Goal: Task Accomplishment & Management: Complete application form

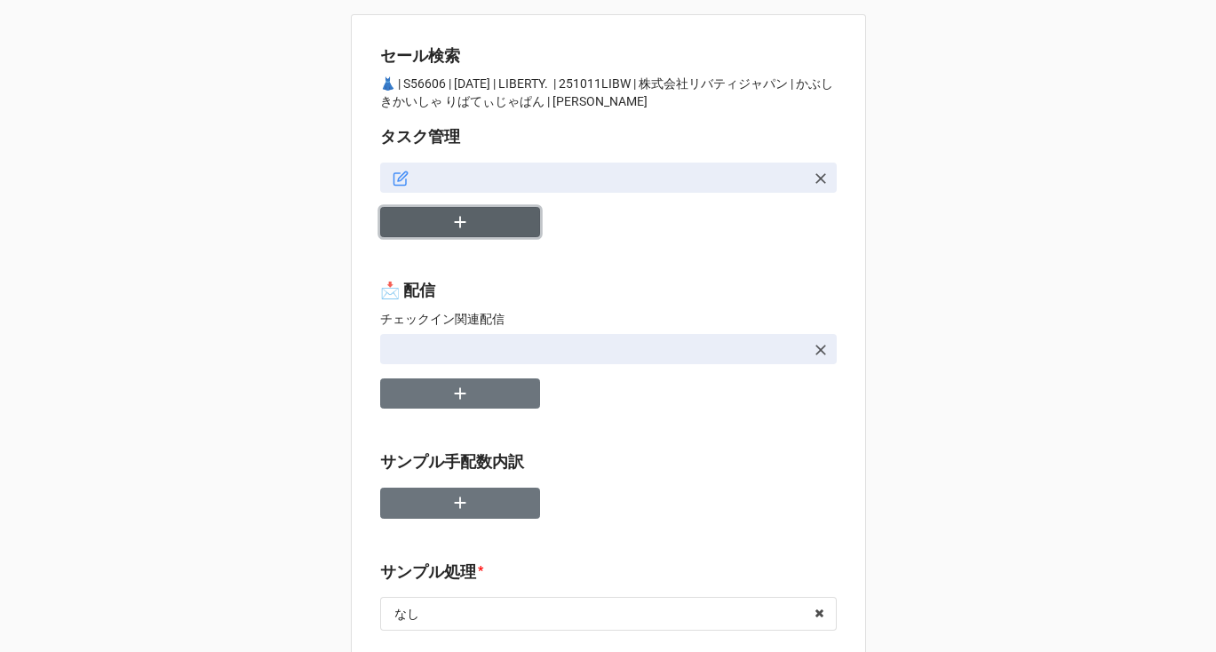
click at [452, 217] on icon "button" at bounding box center [460, 222] width 20 height 20
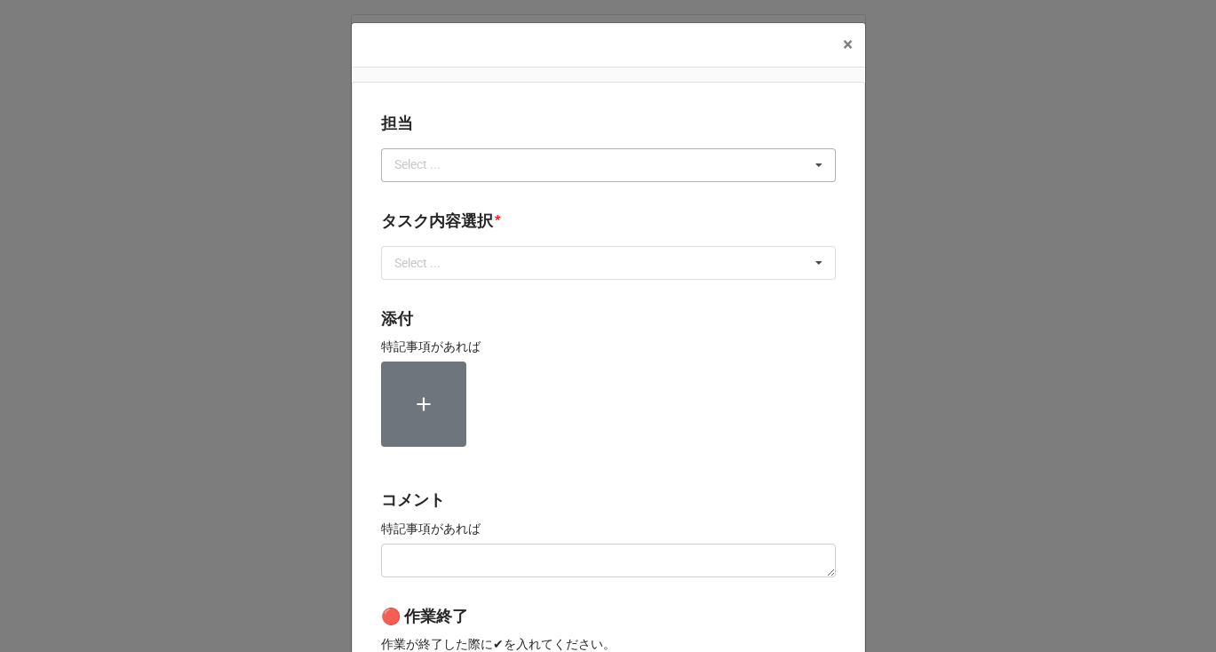
click at [433, 175] on div "Select ... No results found." at bounding box center [608, 165] width 455 height 34
type input "[PERSON_NAME]"
click at [429, 197] on div "[PERSON_NAME]" at bounding box center [608, 197] width 453 height 33
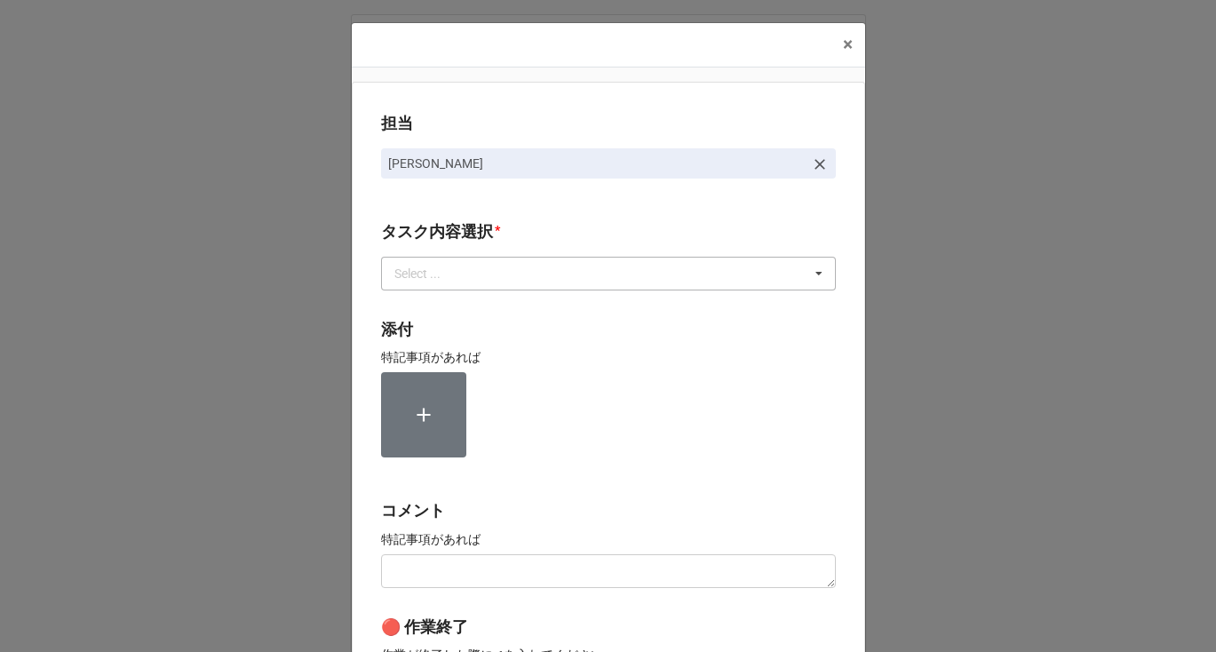
click at [428, 276] on div "Select ..." at bounding box center [428, 273] width 76 height 20
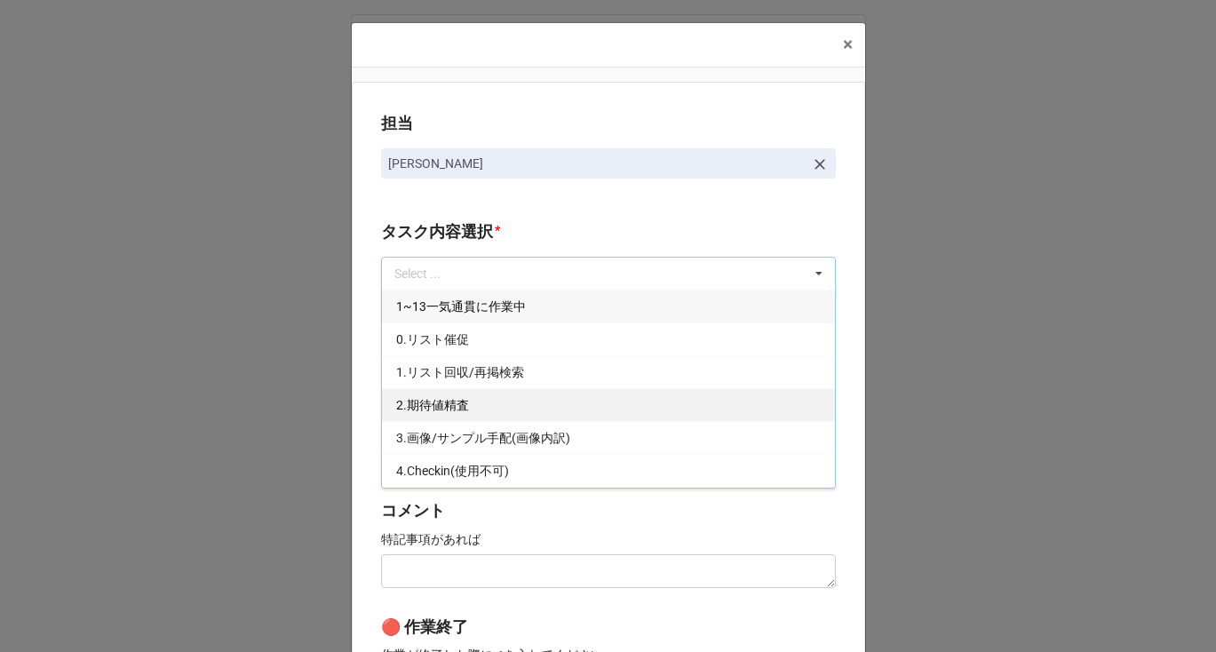
click at [416, 410] on span "2.期待値精査" at bounding box center [432, 405] width 73 height 14
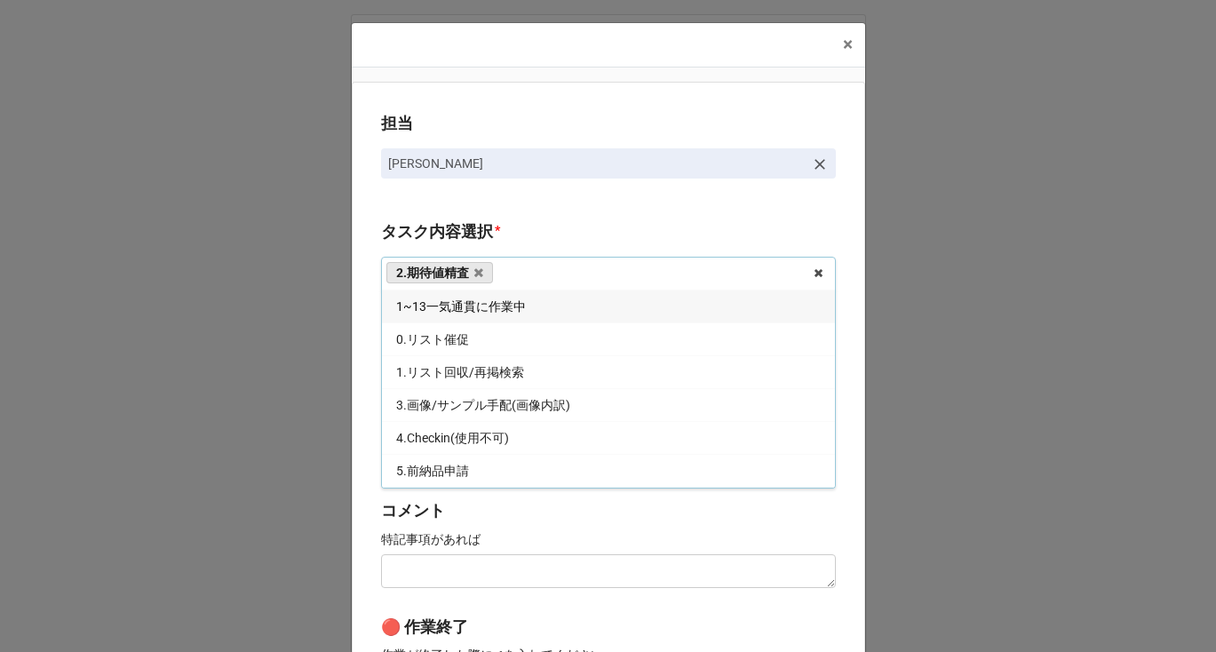
click at [370, 393] on div "担当 [PERSON_NAME][GEOGRAPHIC_DATA]内容選択 * 2.期待値精査 1~13一気通貫に作業中 0.リスト催促 1.リスト回収/再掲…" at bounding box center [608, 440] width 513 height 716
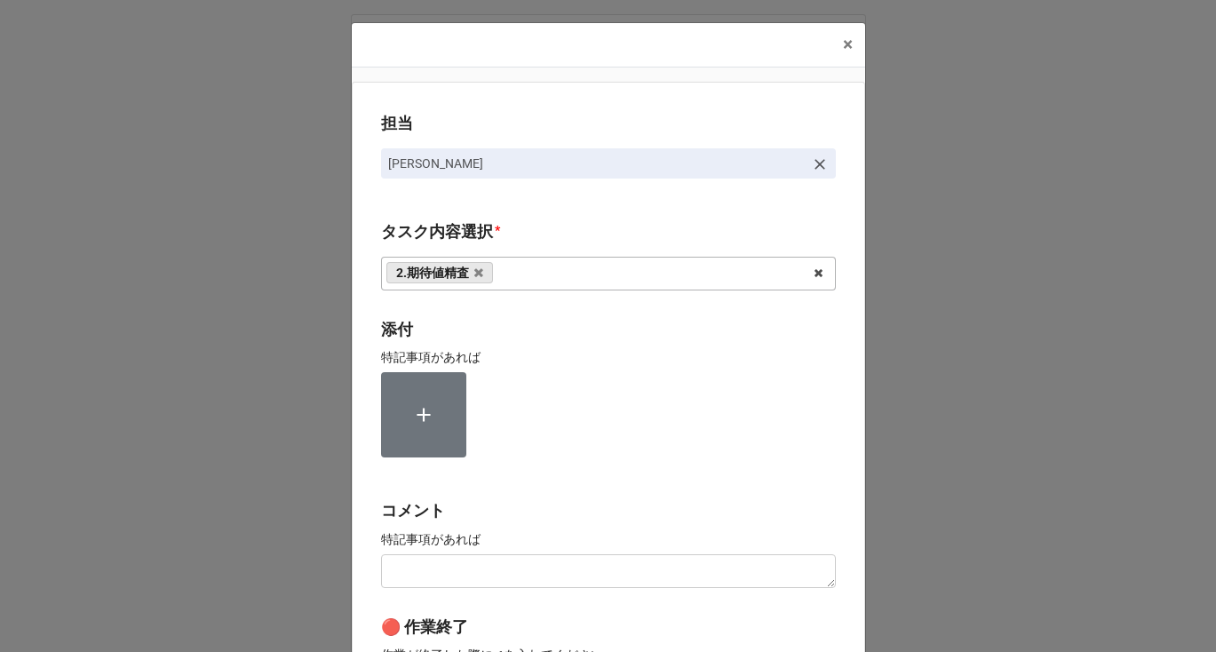
scroll to position [285, 0]
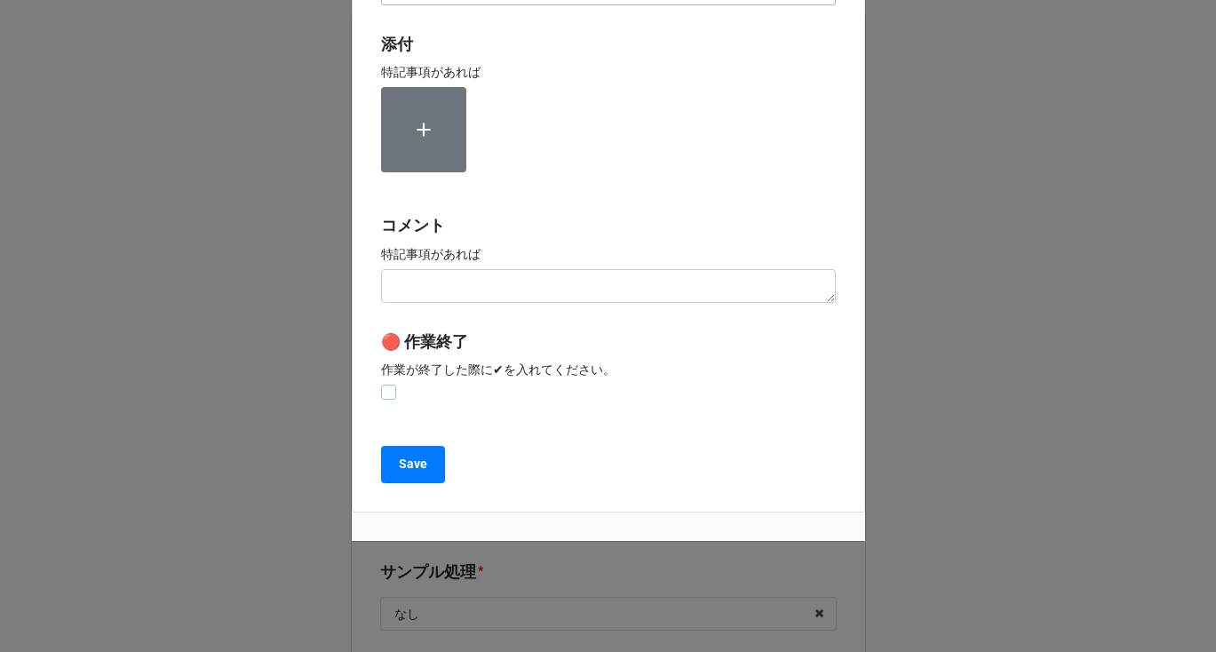
click at [384, 385] on label at bounding box center [388, 385] width 15 height 0
checkbox input "true"
click at [401, 474] on button "Save" at bounding box center [413, 464] width 64 height 37
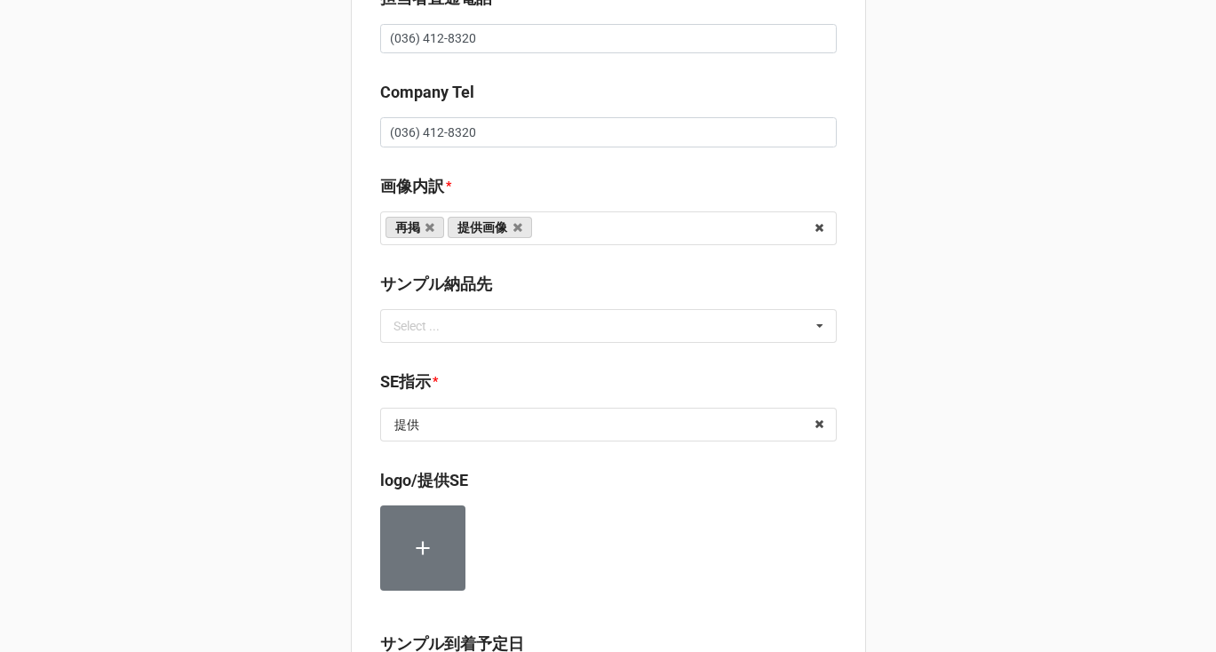
scroll to position [1041, 0]
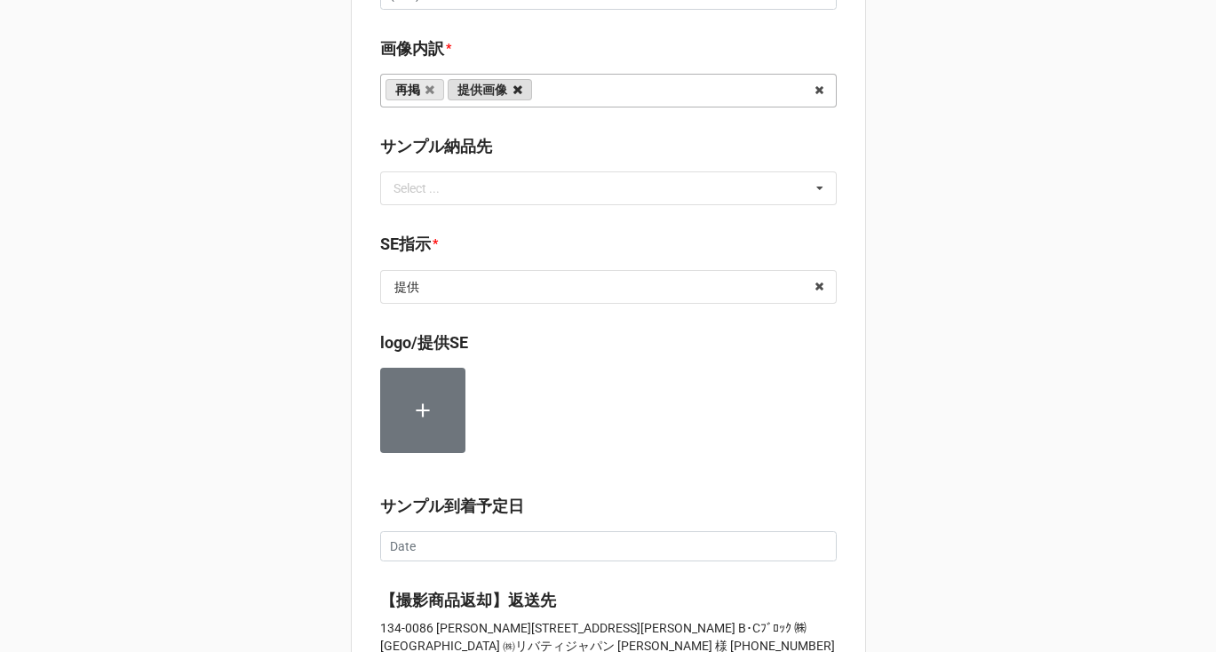
click at [513, 92] on icon at bounding box center [517, 90] width 9 height 12
click at [460, 282] on input "text" at bounding box center [609, 287] width 455 height 32
click at [526, 227] on div "セール検索 👗 | S56606 | [DATE] | LIBERTY. | 251011LIBW | 株式会社リバティジャパン | かぶしきかいしゃ りばて…" at bounding box center [608, 223] width 515 height 2500
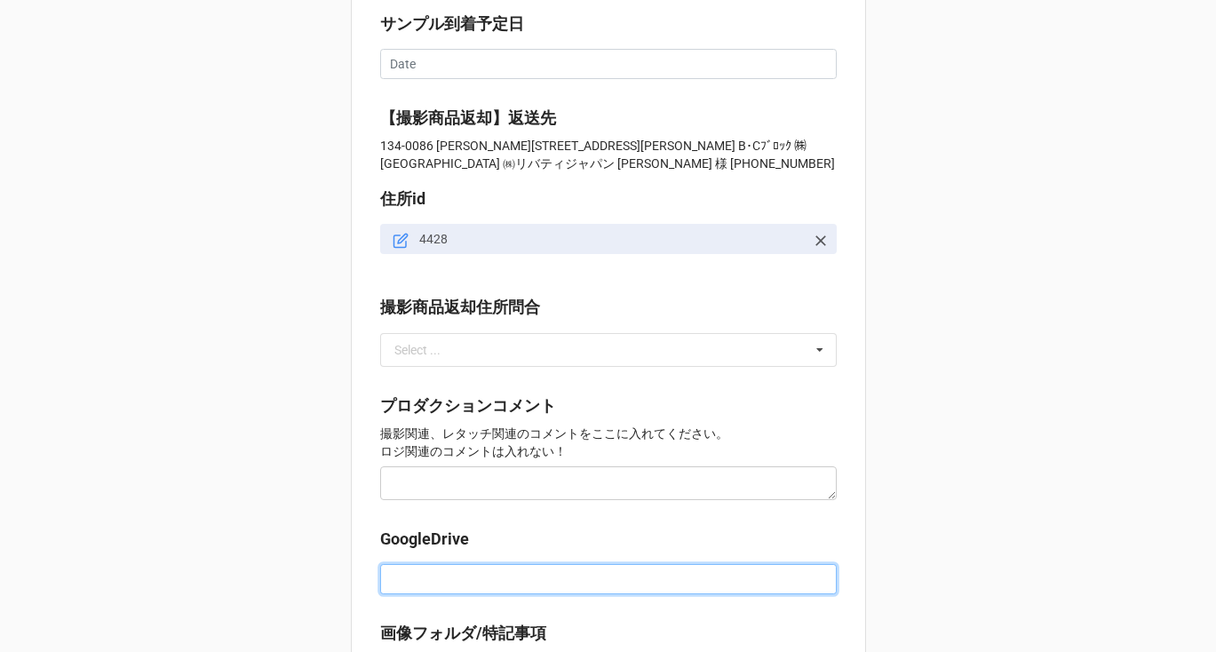
click at [406, 585] on input at bounding box center [608, 579] width 457 height 30
paste input "S56606"
drag, startPoint x: 439, startPoint y: 576, endPoint x: 292, endPoint y: 566, distance: 146.9
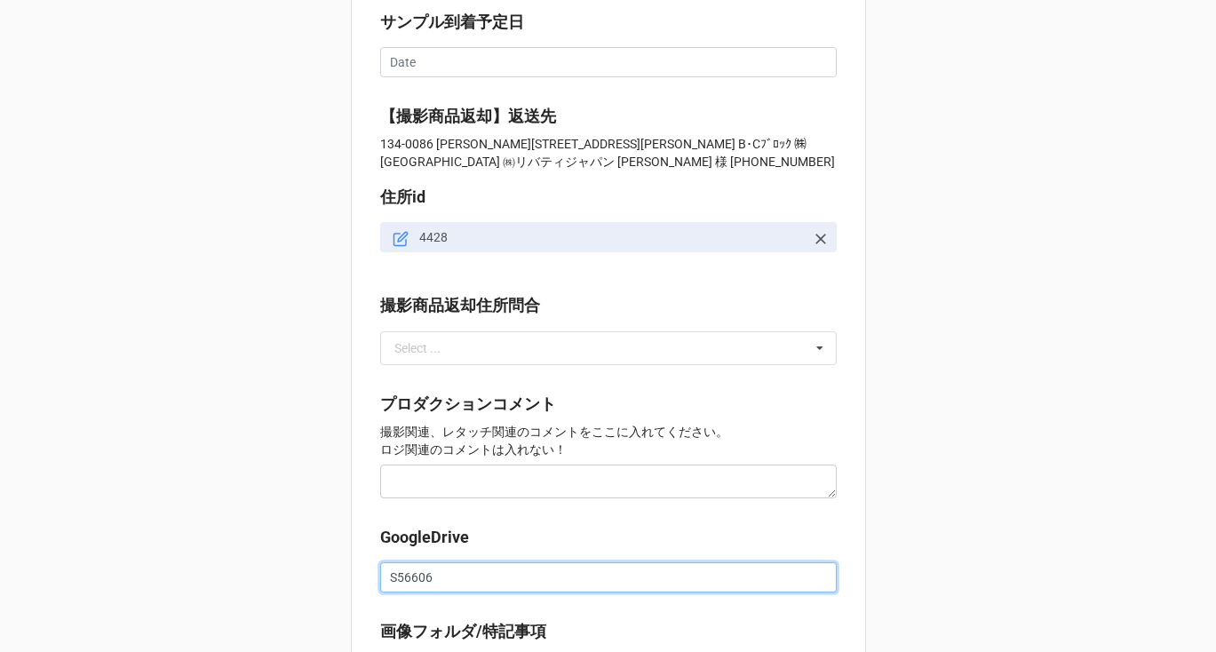
paste input "[URL][DOMAIN_NAME]"
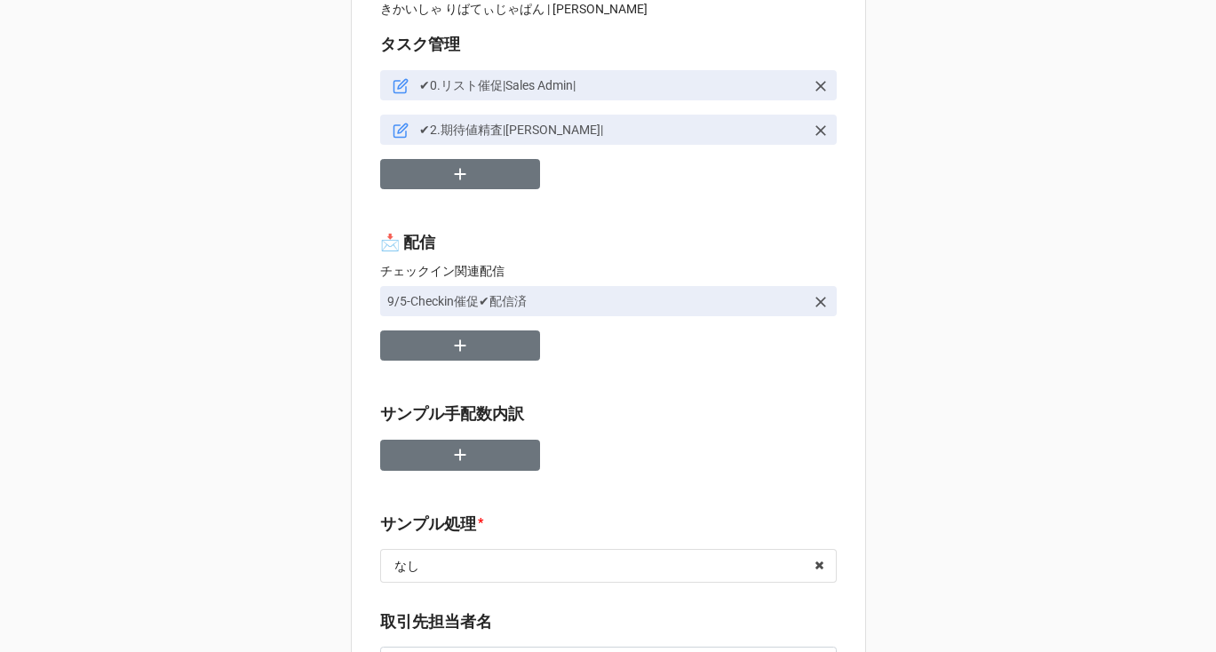
scroll to position [71, 0]
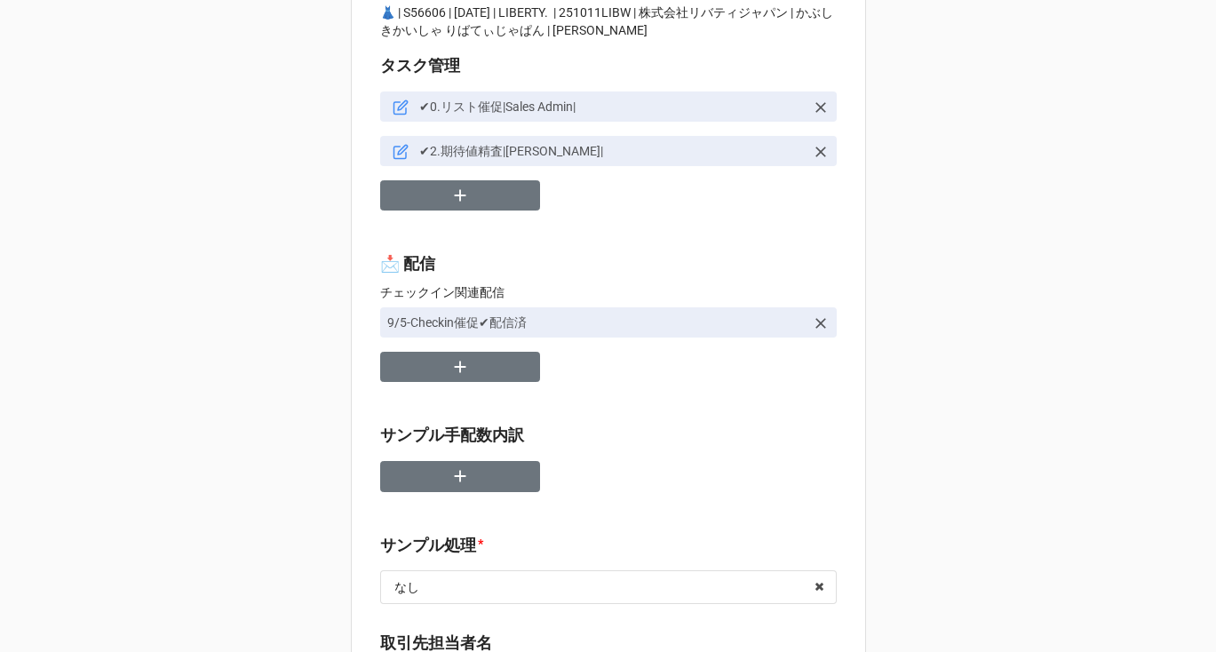
type input "[URL][DOMAIN_NAME]"
click at [398, 151] on icon at bounding box center [403, 150] width 10 height 10
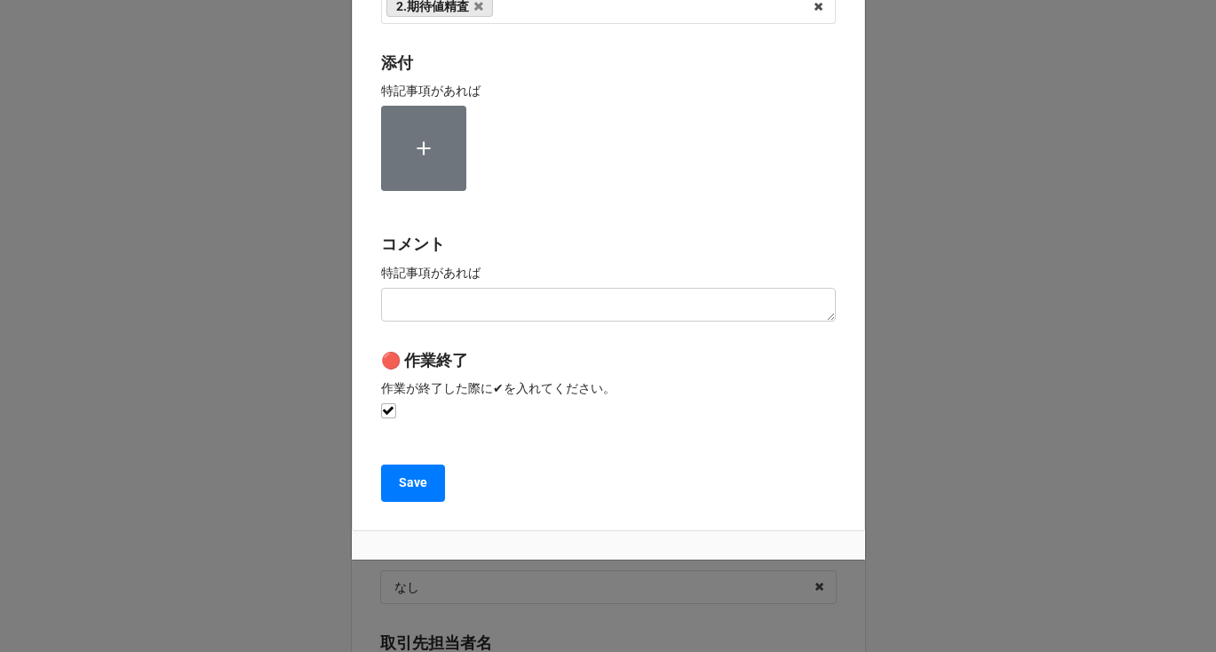
scroll to position [285, 0]
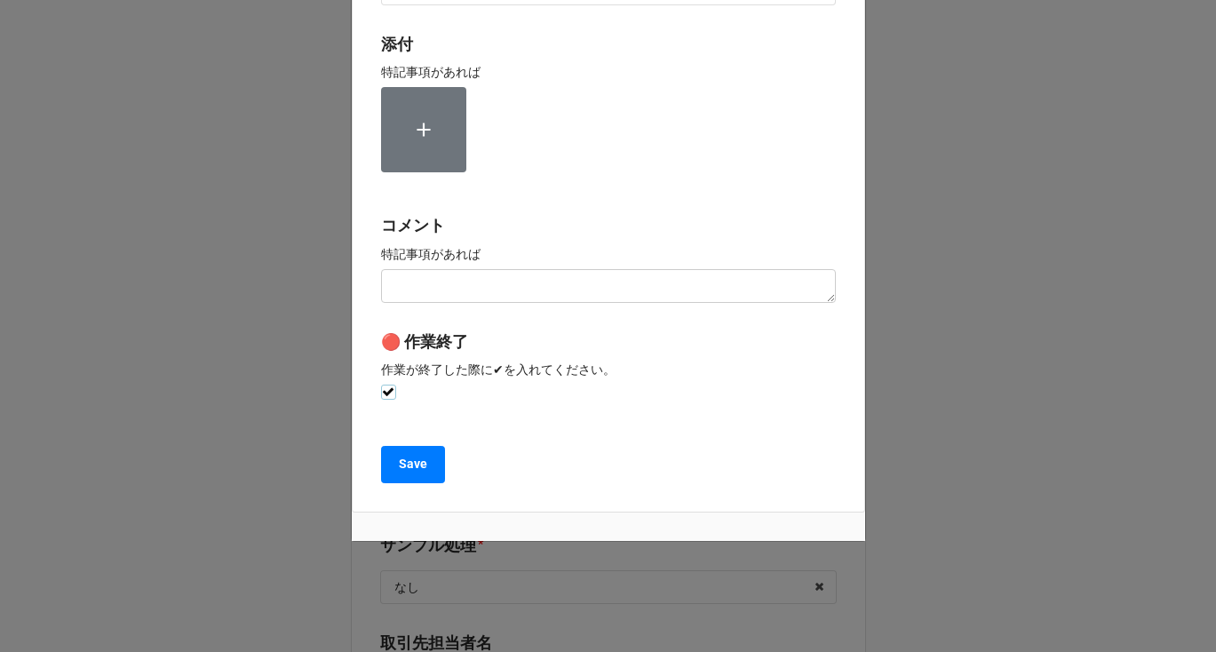
click at [381, 385] on label at bounding box center [388, 385] width 15 height 0
checkbox input "false"
click at [399, 465] on b "Save" at bounding box center [413, 464] width 28 height 19
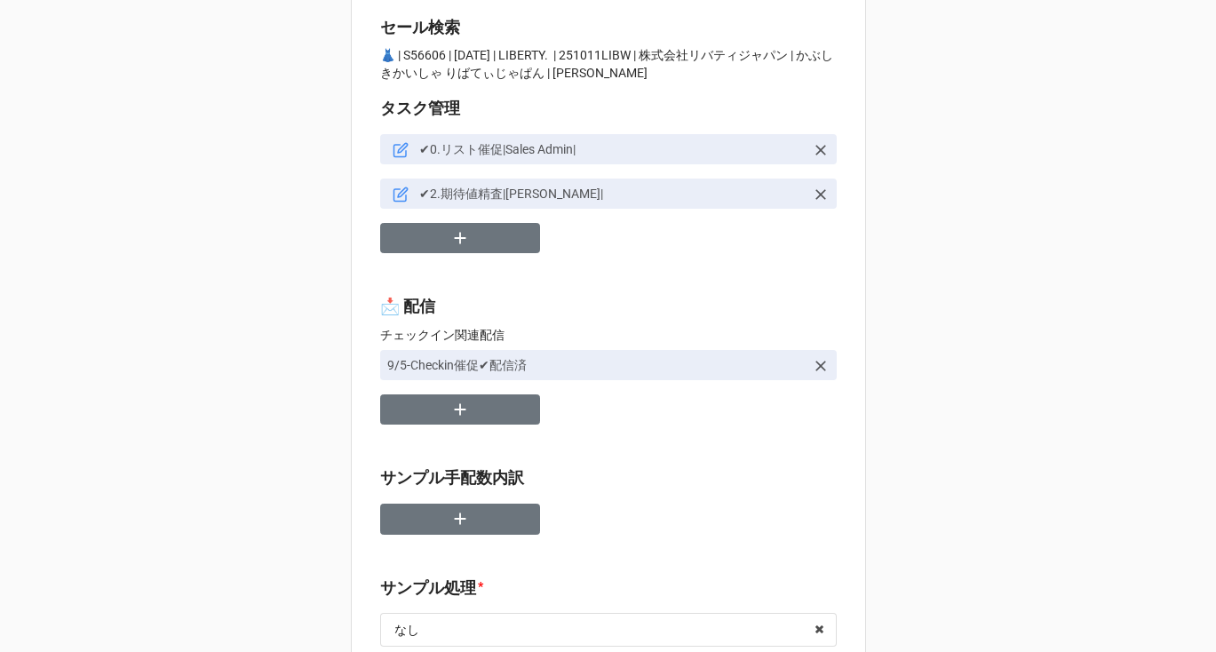
scroll to position [0, 0]
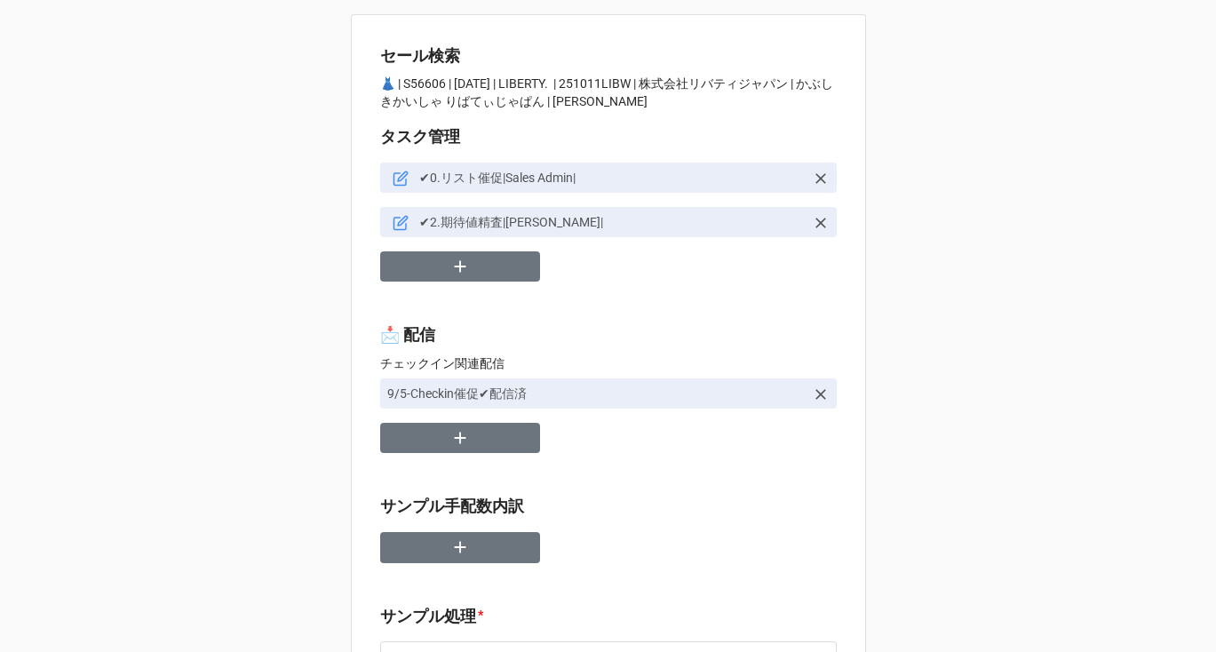
click at [398, 223] on icon at bounding box center [403, 221] width 10 height 10
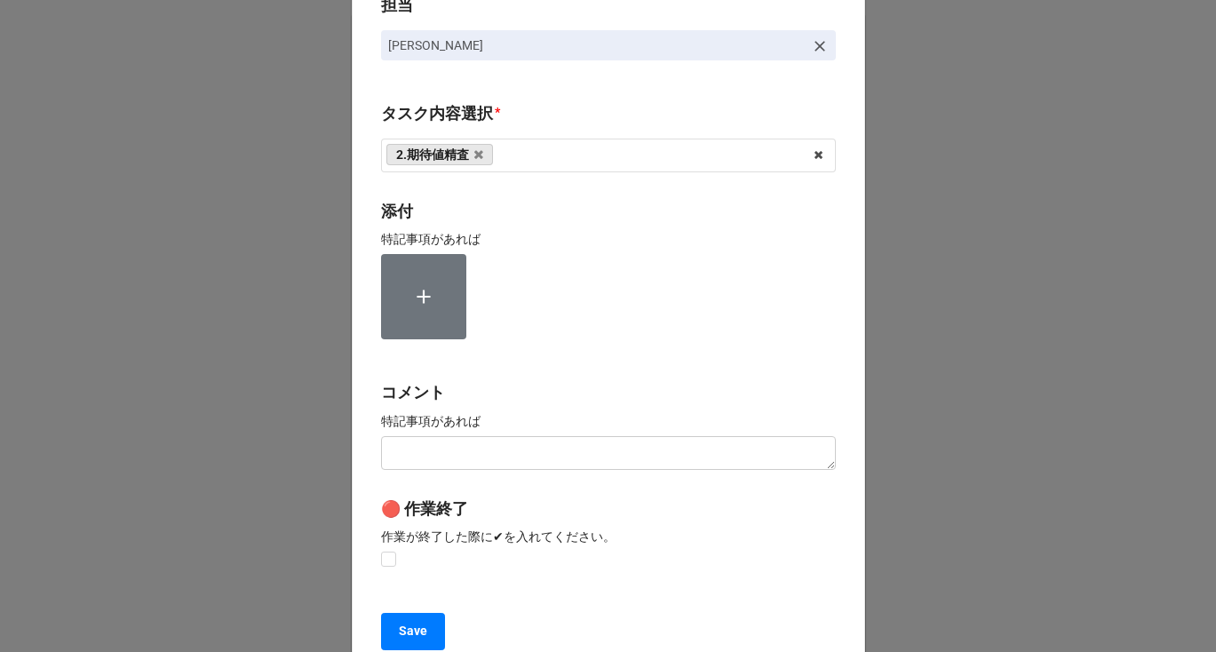
scroll to position [285, 0]
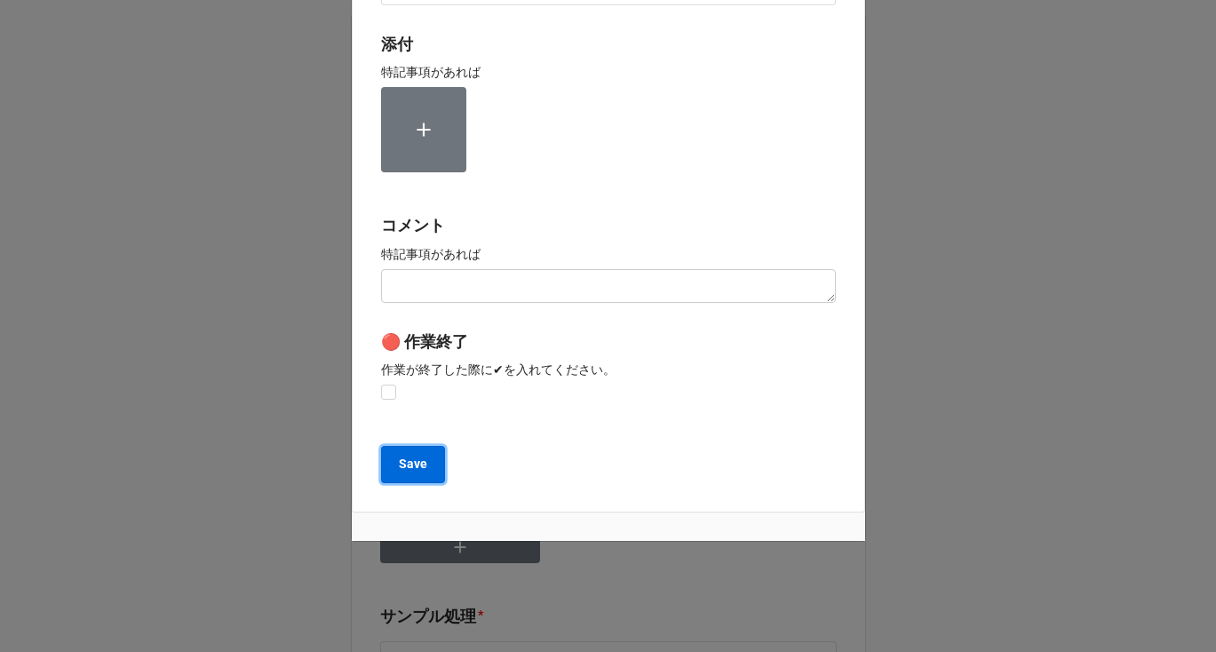
click at [411, 463] on b "Save" at bounding box center [413, 464] width 28 height 19
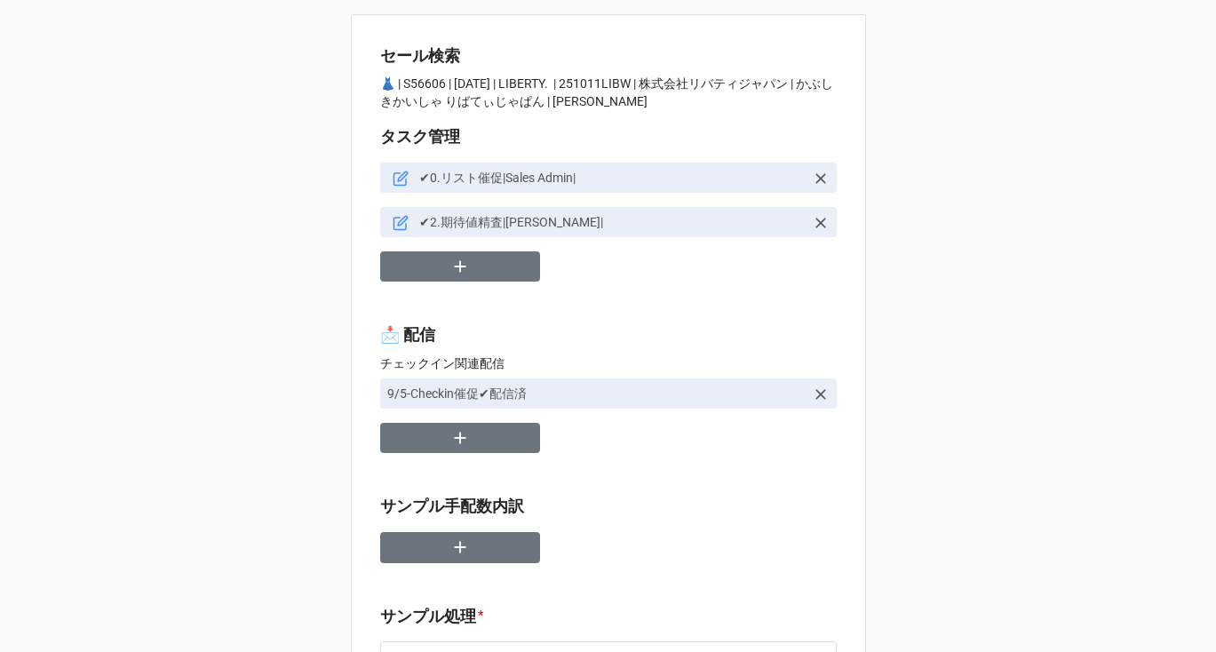
click at [816, 222] on icon at bounding box center [820, 223] width 11 height 11
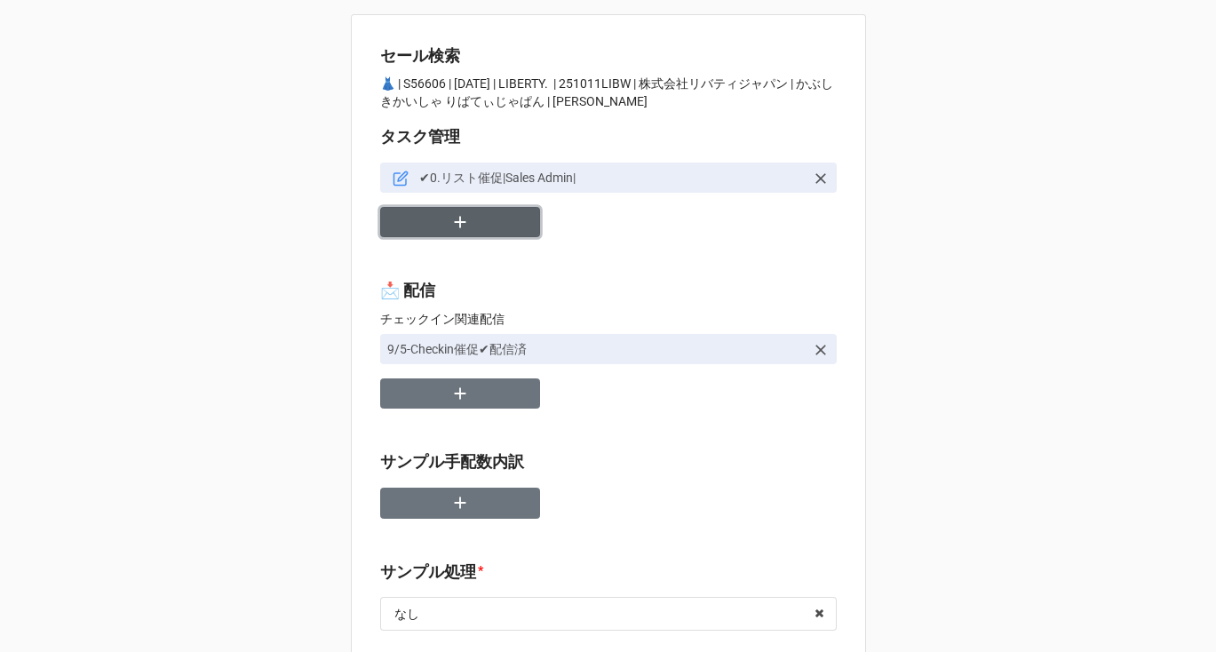
click at [450, 231] on icon "button" at bounding box center [460, 222] width 20 height 20
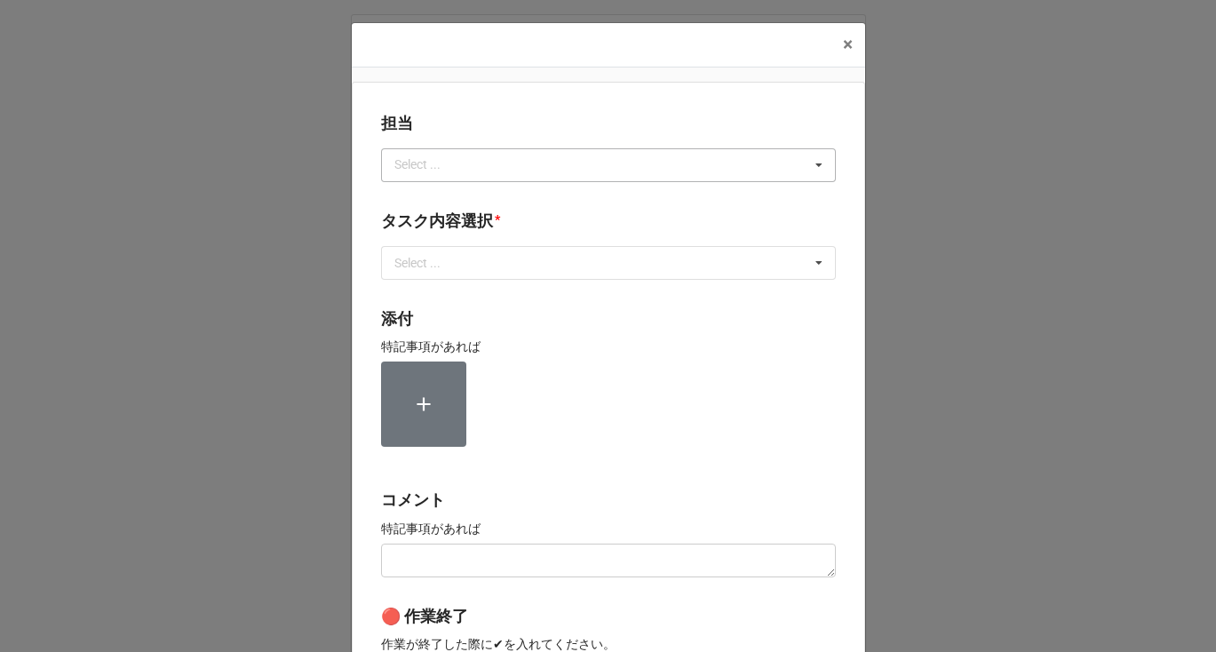
click at [433, 173] on div "Select ..." at bounding box center [428, 165] width 76 height 20
type input "か"
type input "[PERSON_NAME]"
click at [414, 198] on div "No results found." at bounding box center [608, 197] width 455 height 32
click at [476, 282] on div "タスク内容選択 * Select ... 1~13一気通貫に作業中 0.リスト催促 1.リスト回収/再掲検索 2.期待値精査 3.画像/サンプル手配(画像内訳…" at bounding box center [608, 250] width 455 height 83
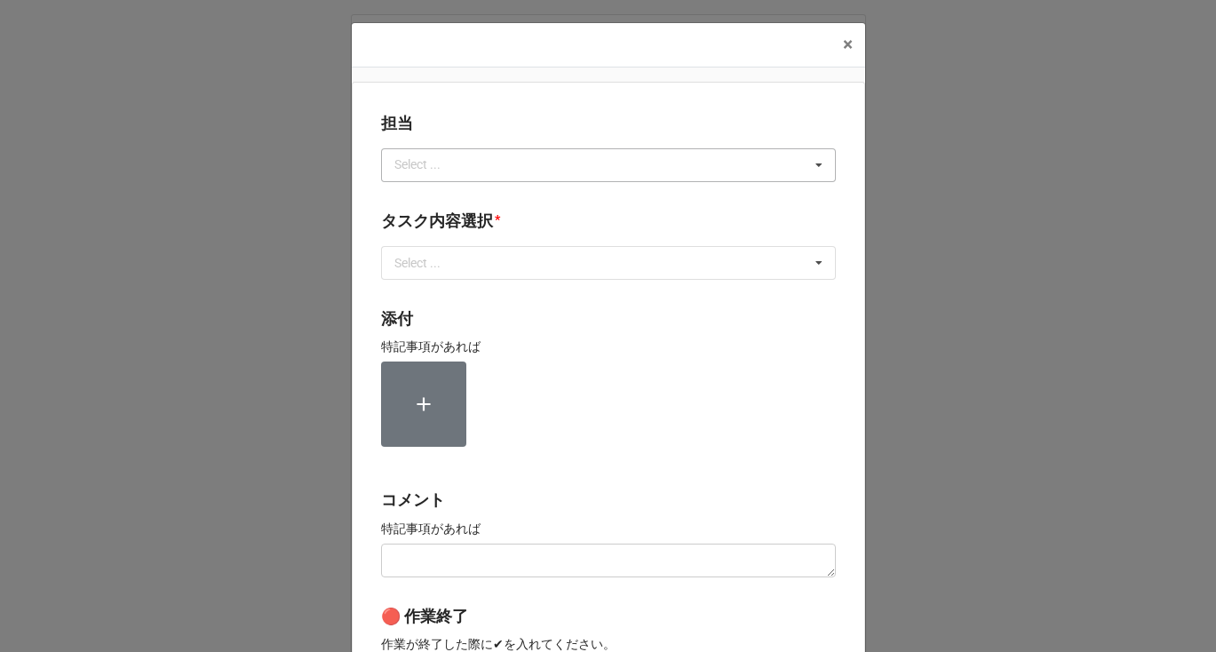
click at [420, 161] on div "Select ..." at bounding box center [428, 165] width 76 height 20
click at [420, 190] on div "[PERSON_NAME]" at bounding box center [608, 197] width 453 height 33
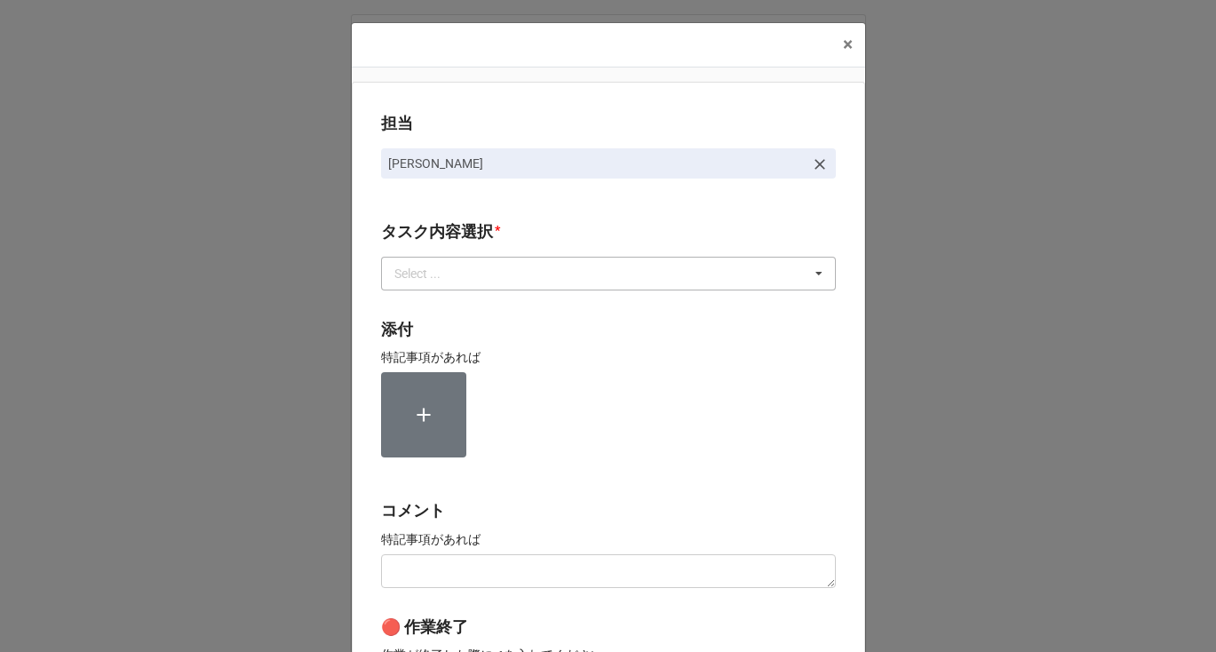
click at [441, 271] on div "Select ..." at bounding box center [428, 273] width 76 height 20
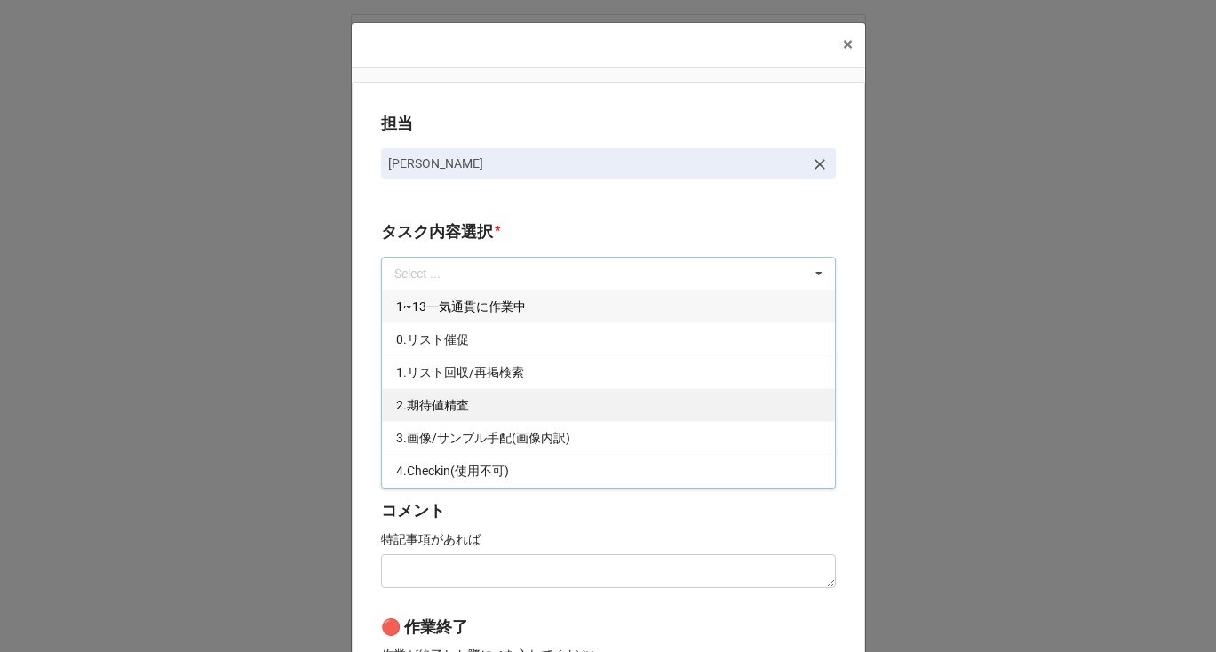
click at [440, 415] on div "2.期待値精査" at bounding box center [608, 404] width 453 height 33
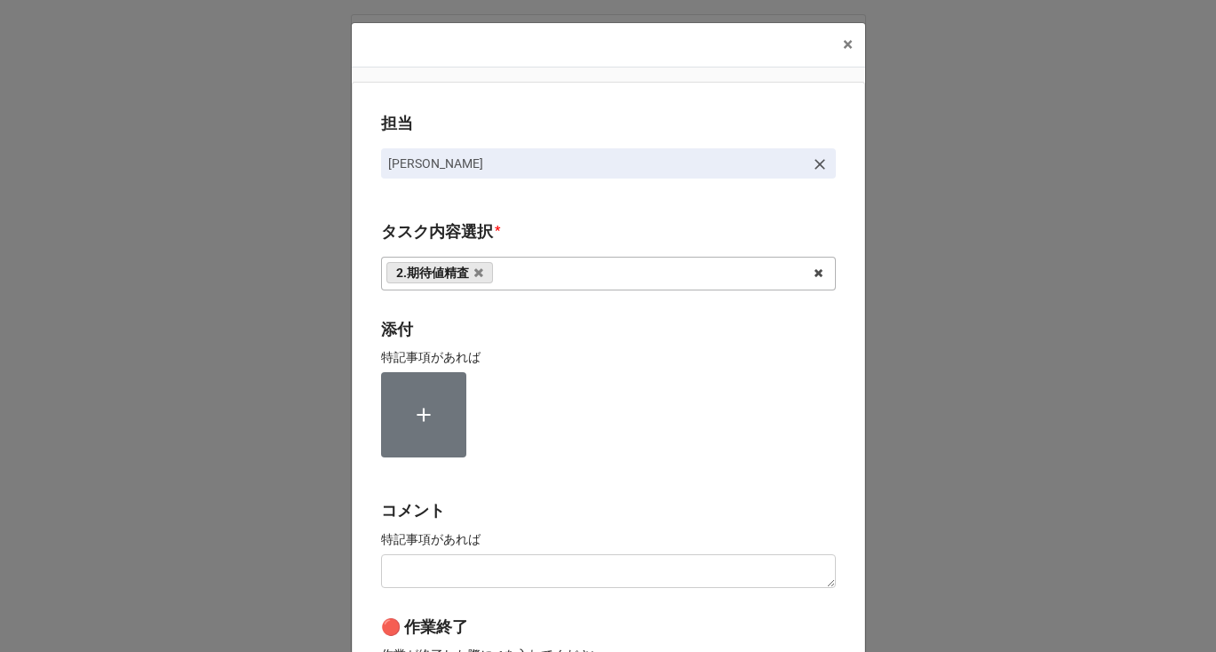
click at [503, 215] on div "担当 [PERSON_NAME][GEOGRAPHIC_DATA]内容選択 * 2.期待値精査 1~13一気通貫に作業中 0.リスト催促 1.リスト回収/再掲…" at bounding box center [608, 440] width 513 height 716
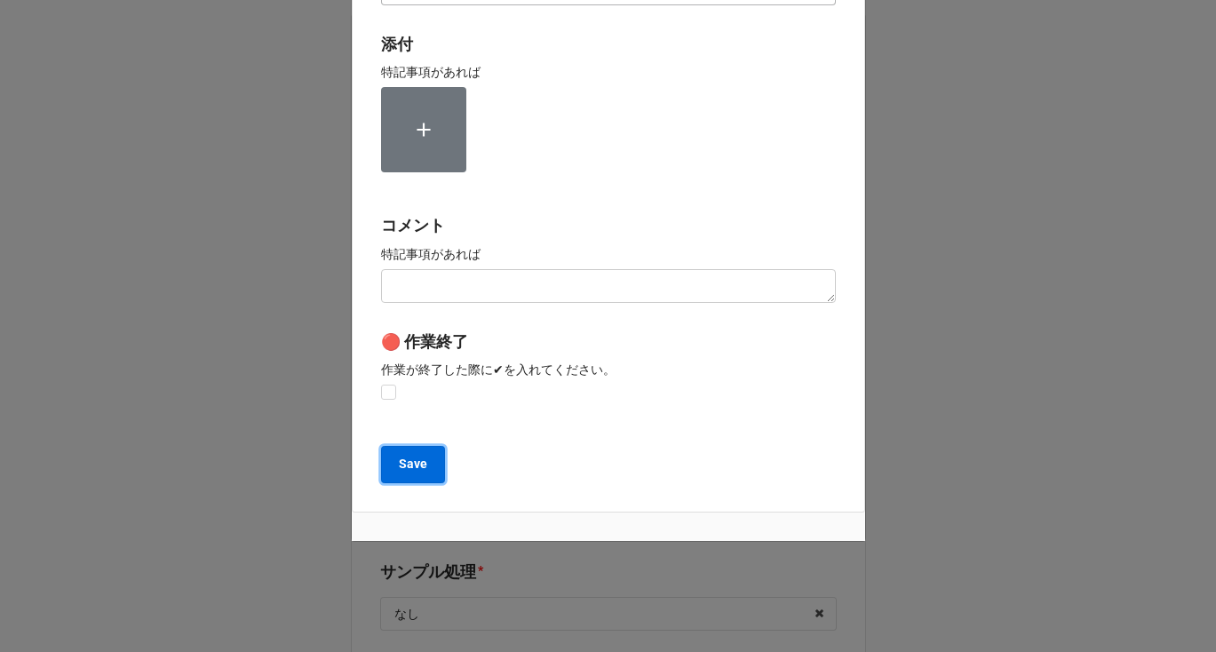
click at [412, 471] on b "Save" at bounding box center [413, 464] width 28 height 19
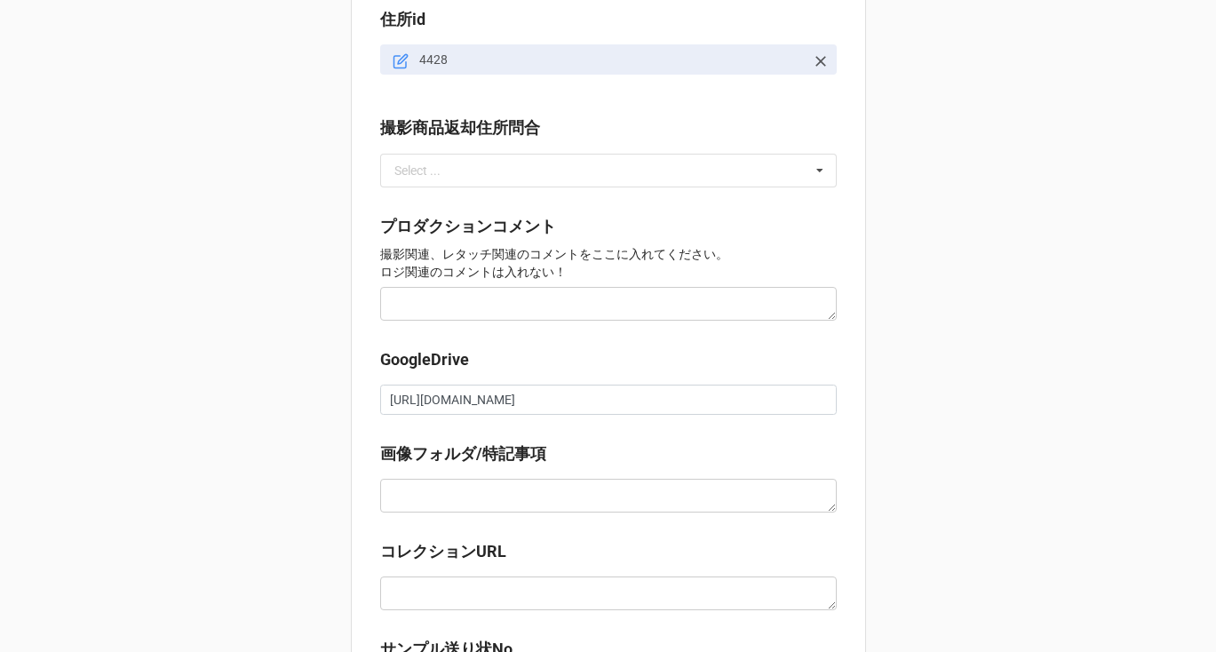
scroll to position [1892, 0]
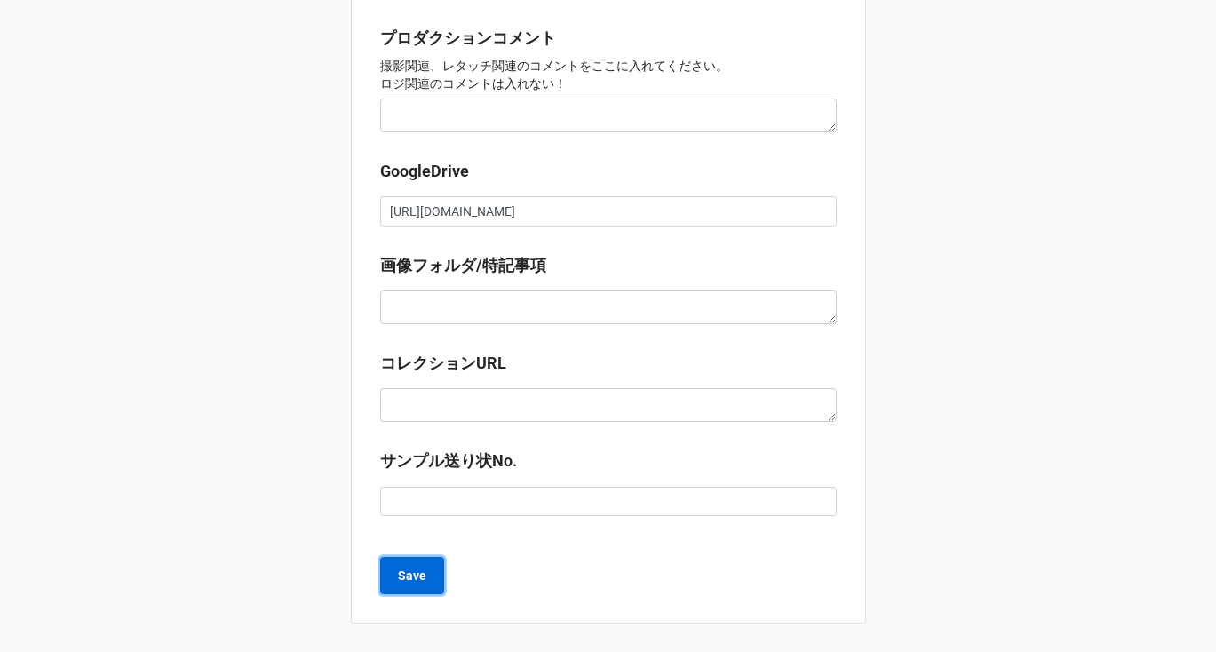
click at [391, 573] on button "Save" at bounding box center [412, 575] width 64 height 37
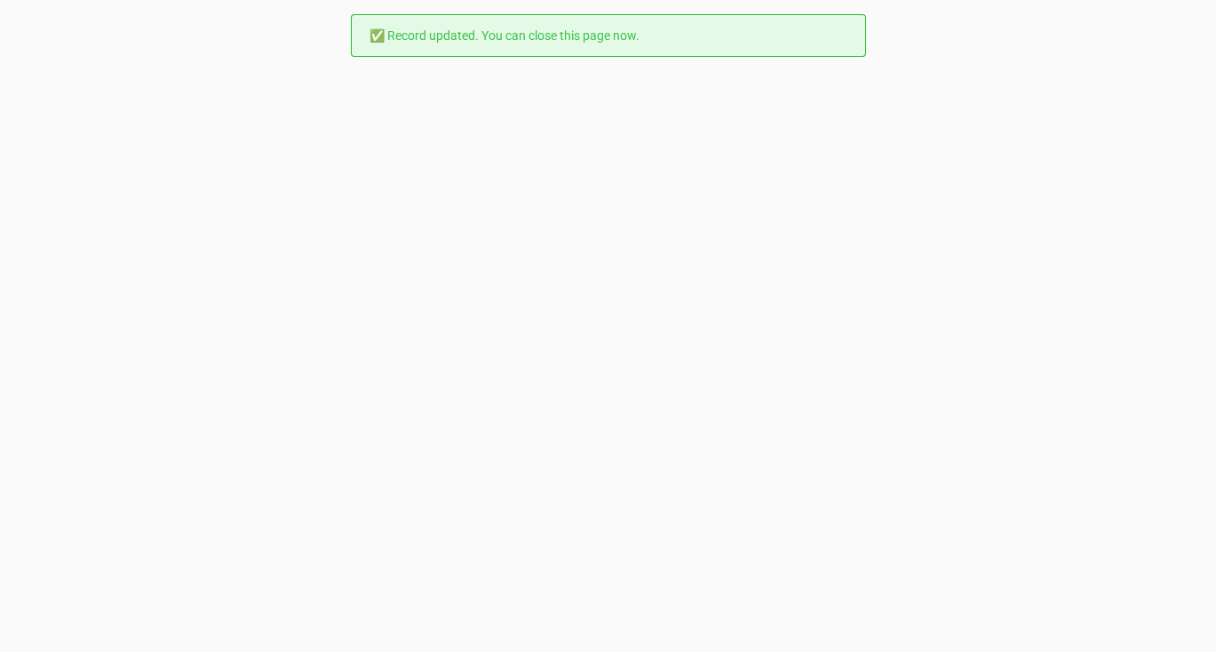
scroll to position [0, 0]
